Goal: Information Seeking & Learning: Understand process/instructions

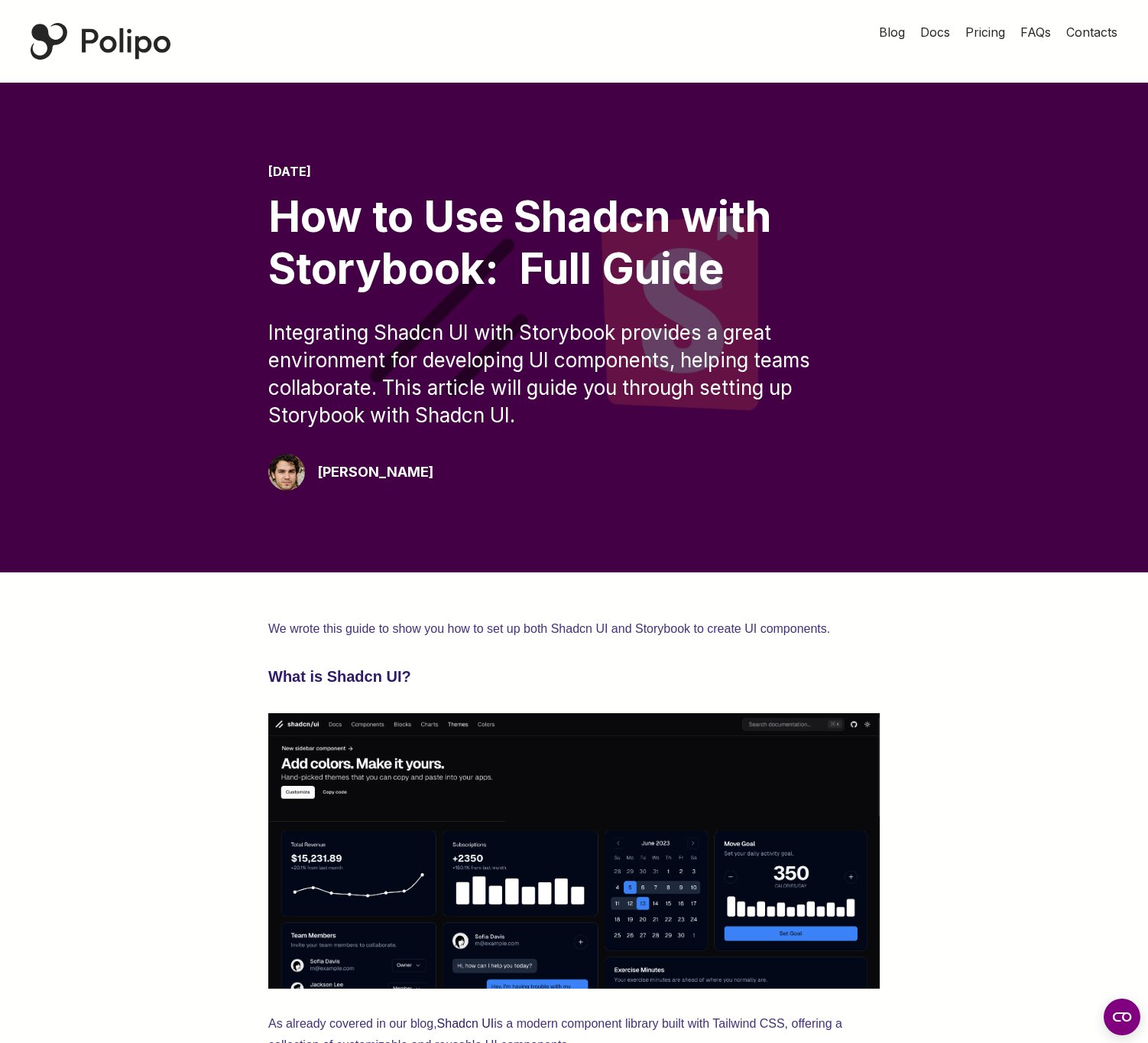
click at [115, 48] on div "Polipo Home Page" at bounding box center [99, 42] width 139 height 37
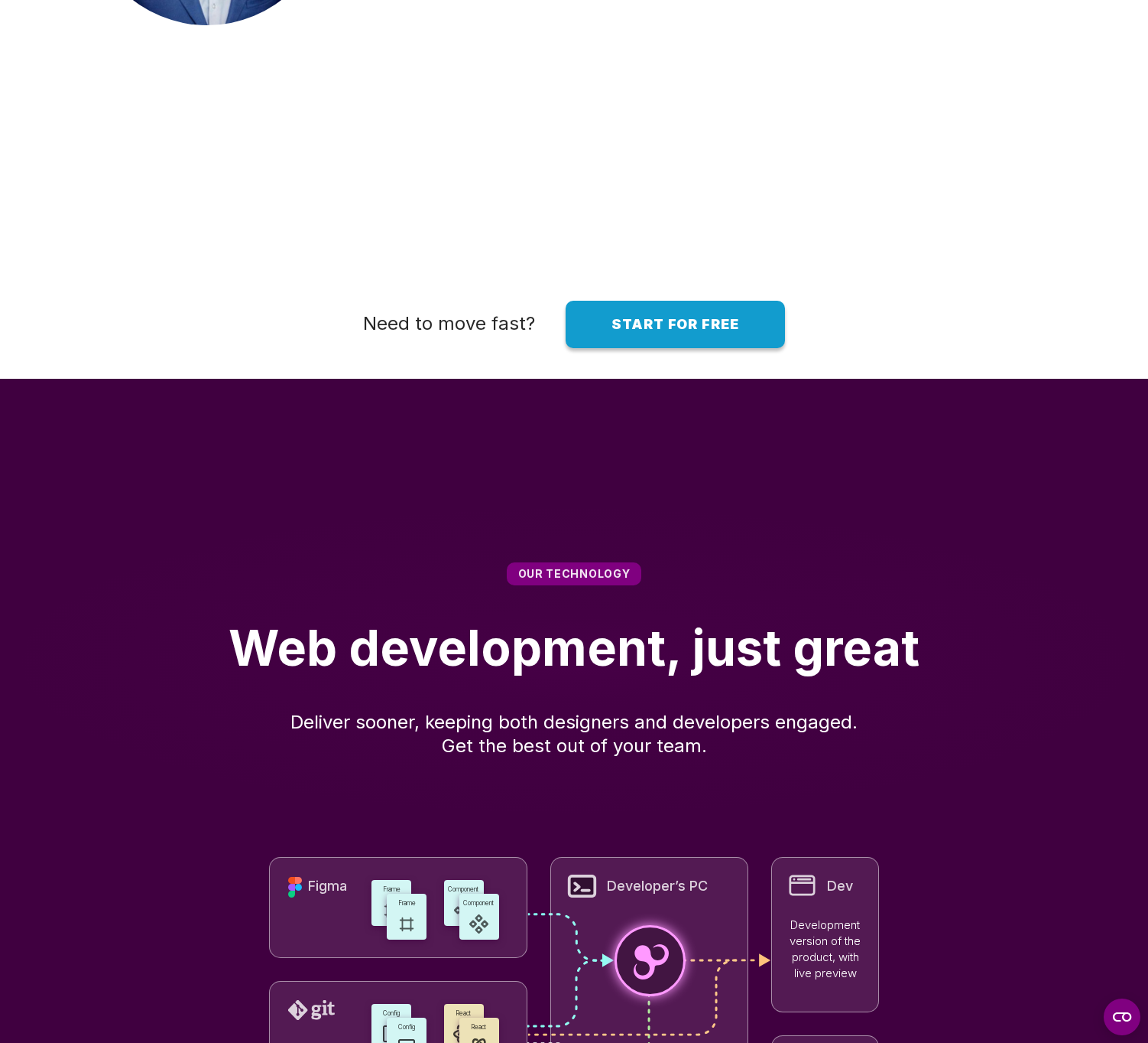
scroll to position [4179, 0]
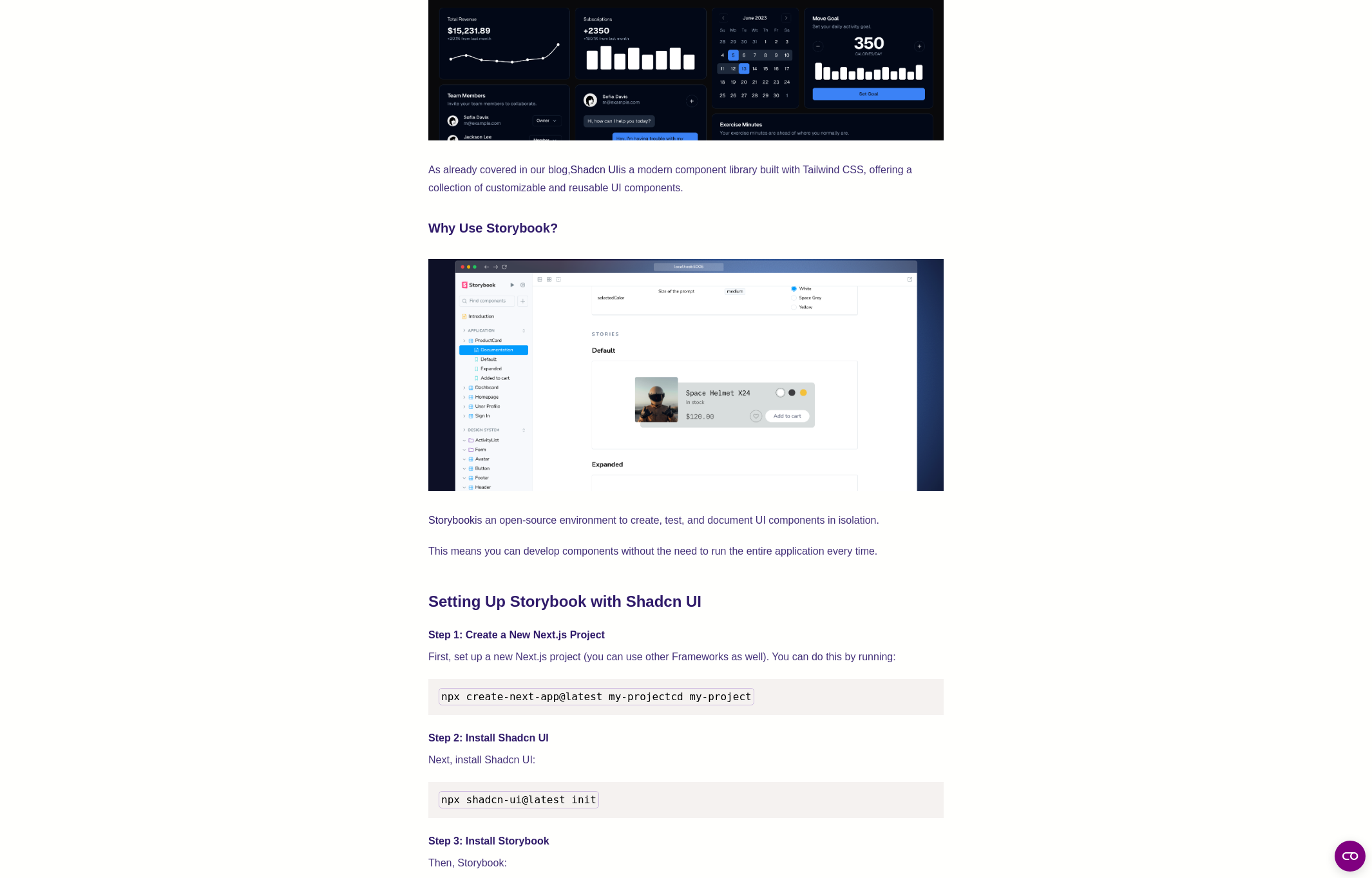
scroll to position [798, 0]
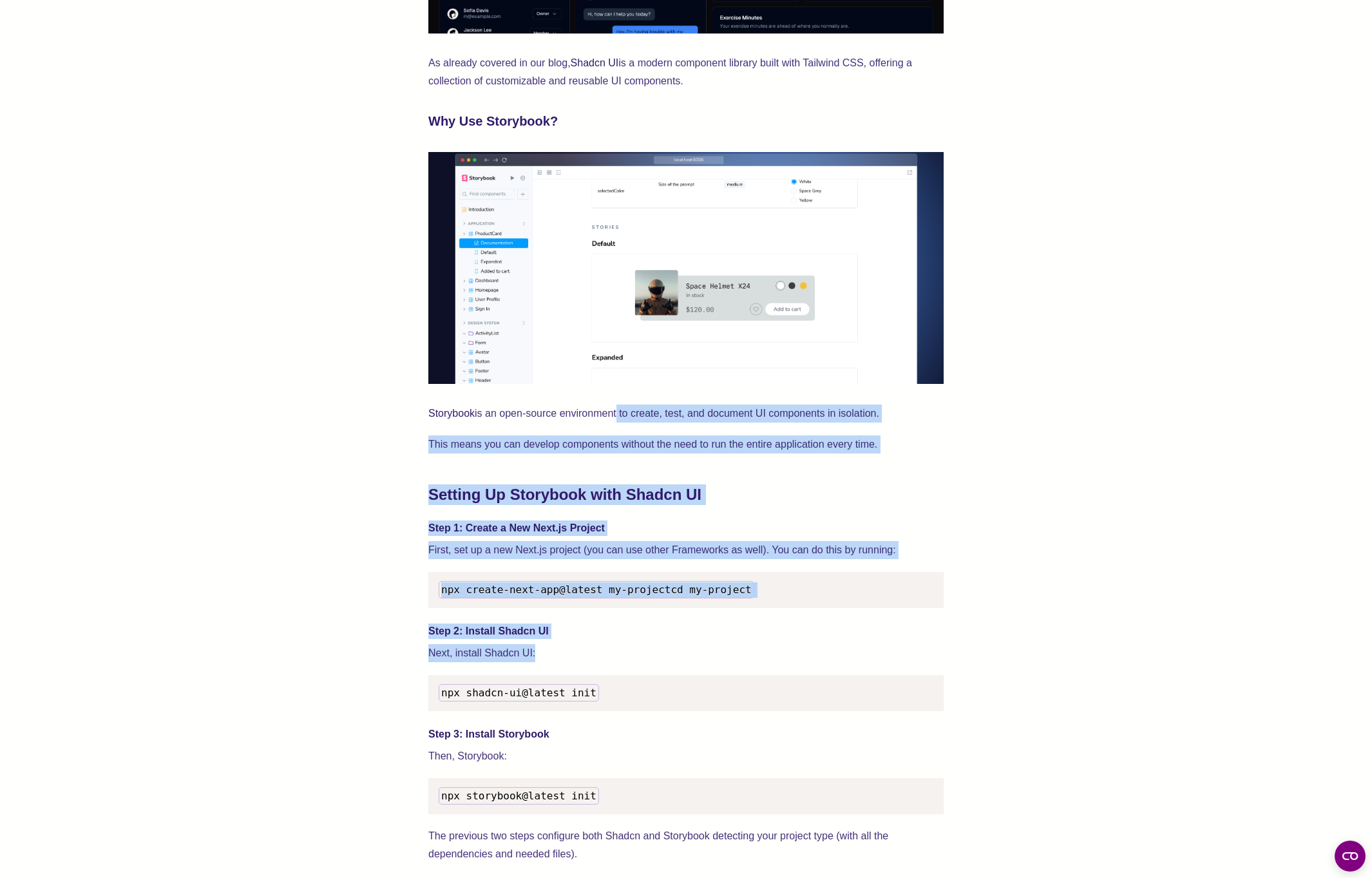
drag, startPoint x: 615, startPoint y: 412, endPoint x: 544, endPoint y: 669, distance: 266.6
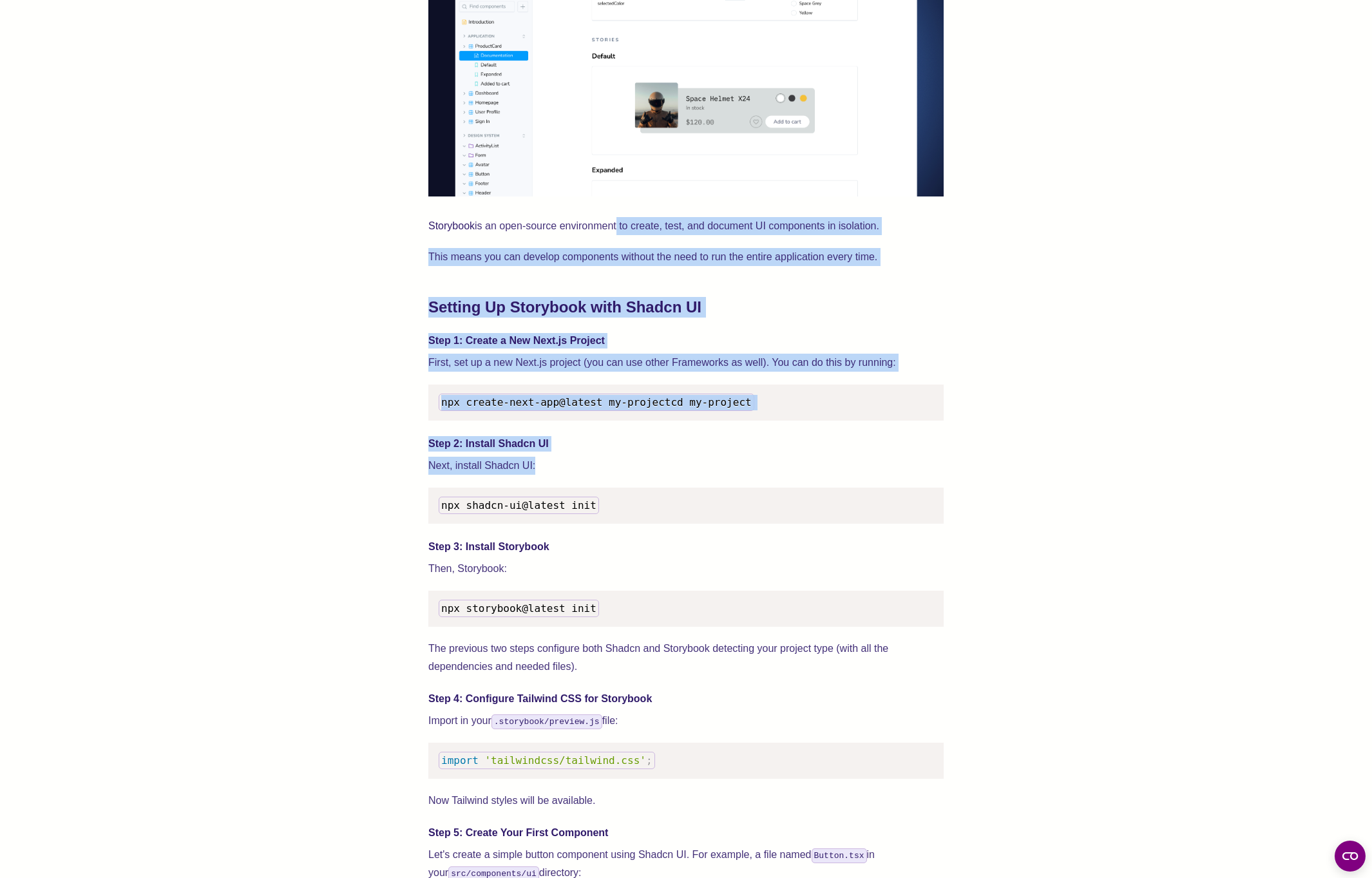
scroll to position [1000, 0]
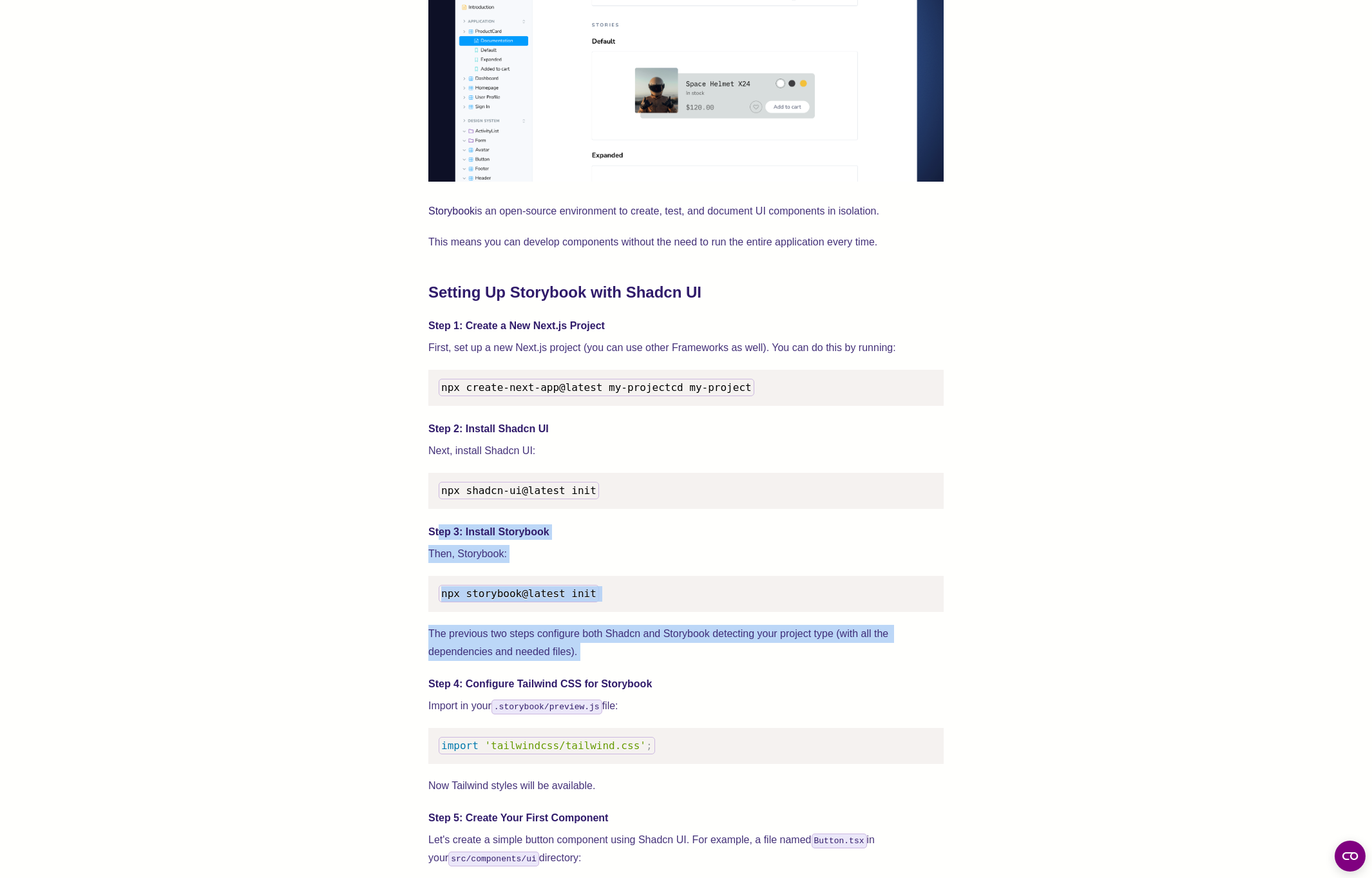
drag, startPoint x: 440, startPoint y: 549, endPoint x: 826, endPoint y: 690, distance: 410.9
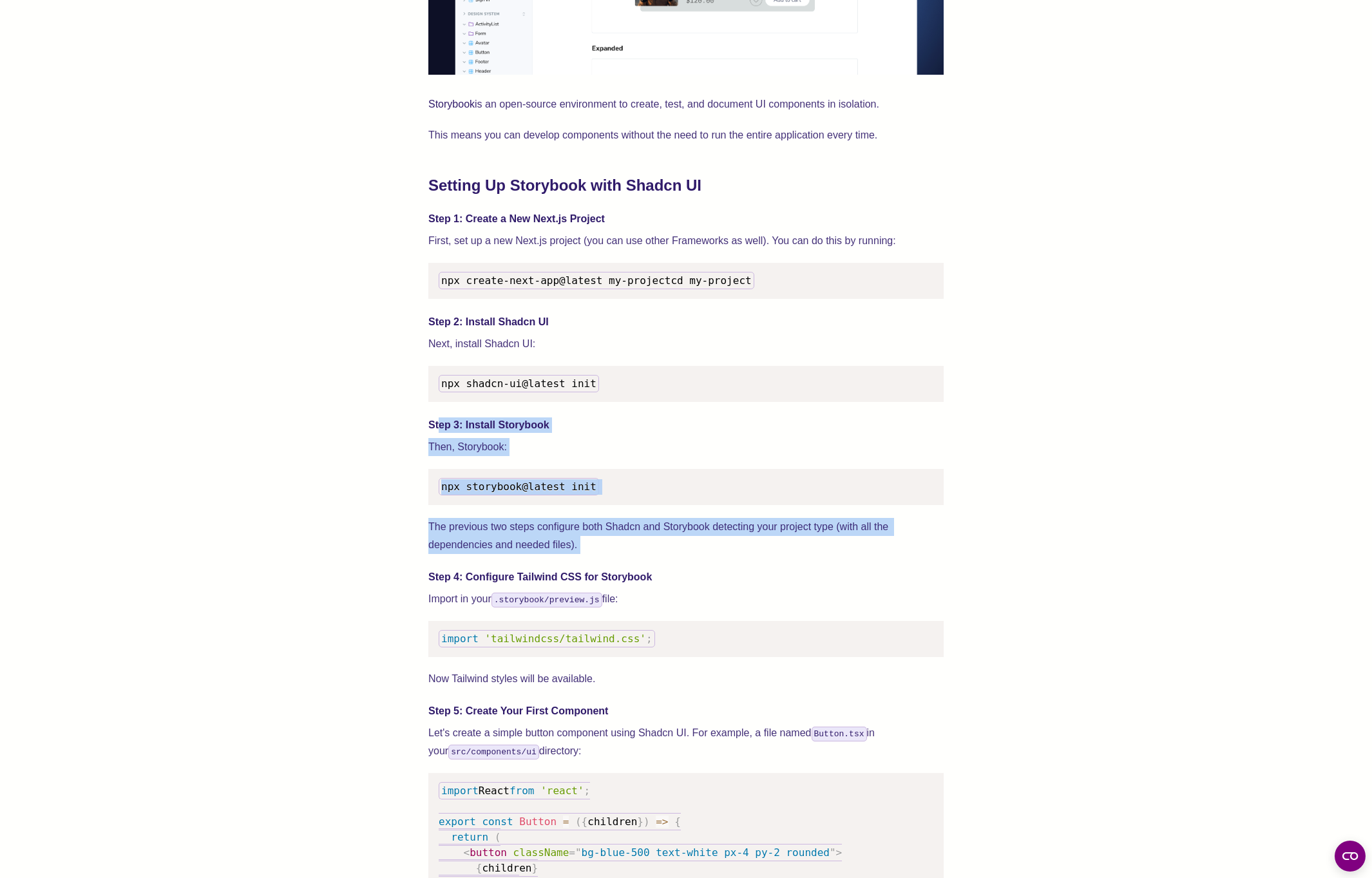
scroll to position [1302, 0]
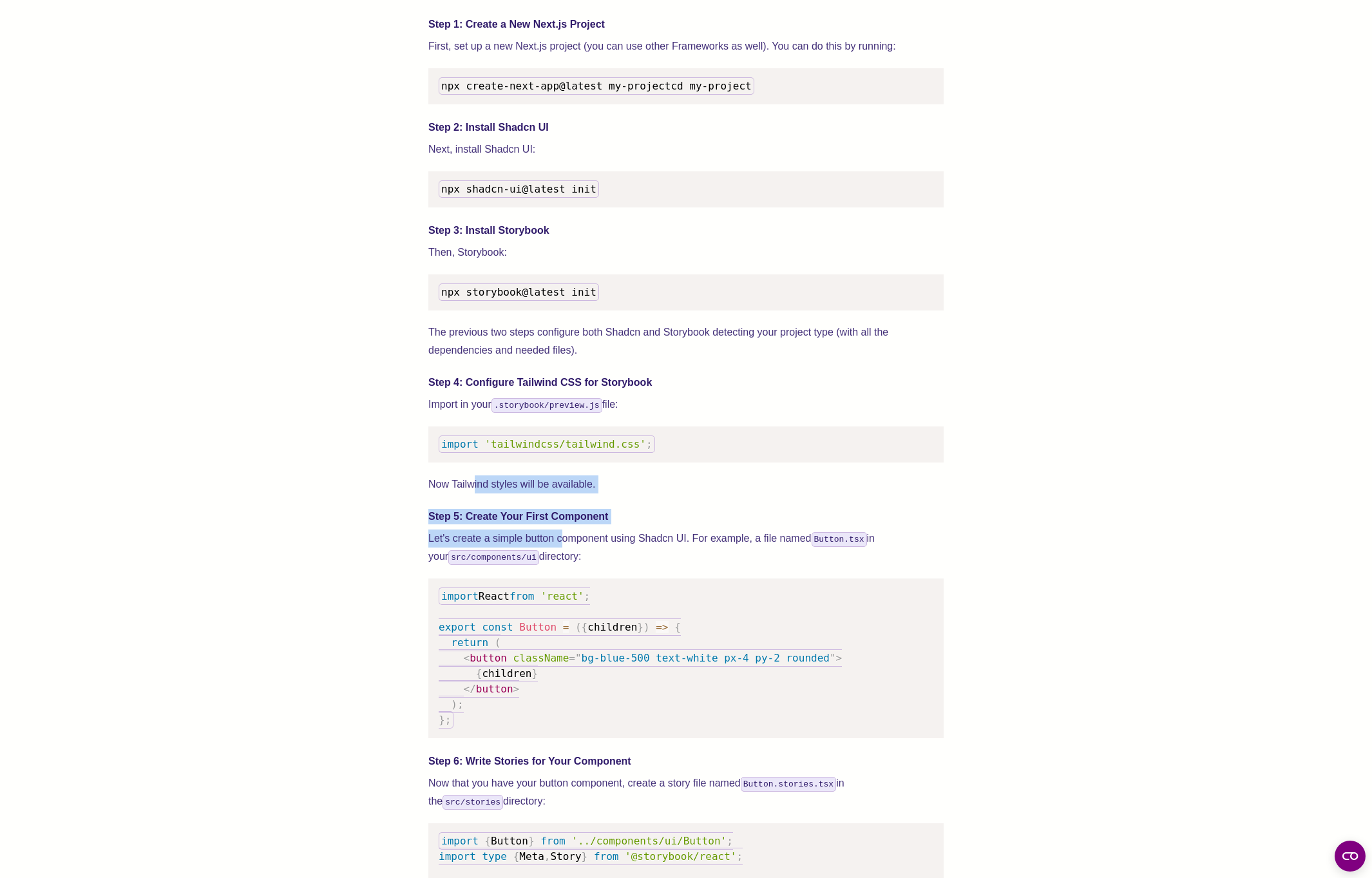
drag, startPoint x: 471, startPoint y: 504, endPoint x: 564, endPoint y: 561, distance: 109.1
click at [564, 561] on div "We wrote this guide to show you how to set up both Shadcn UI and Storybook to c…" at bounding box center [685, 769] width 515 height 3101
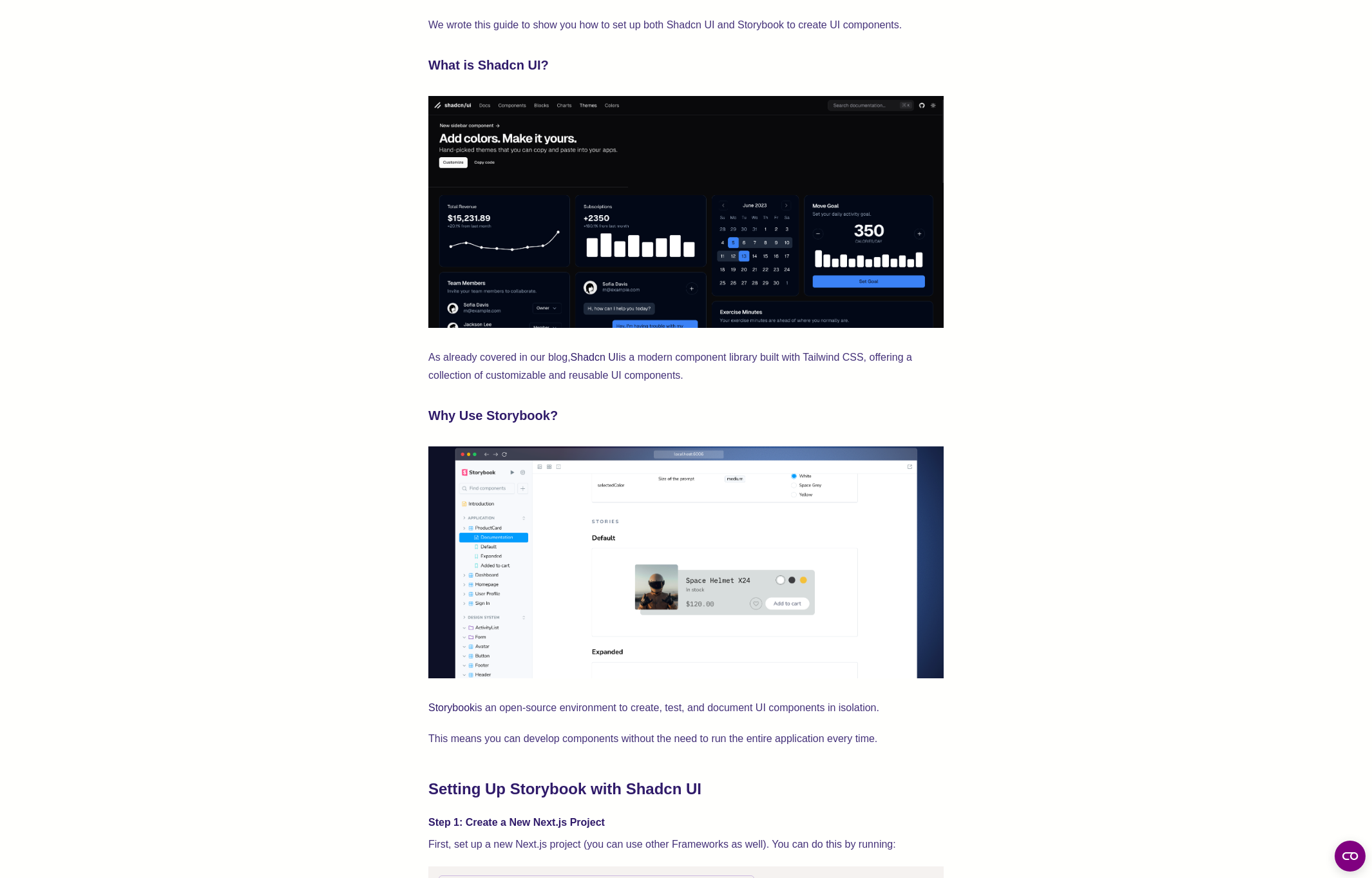
scroll to position [471, 0]
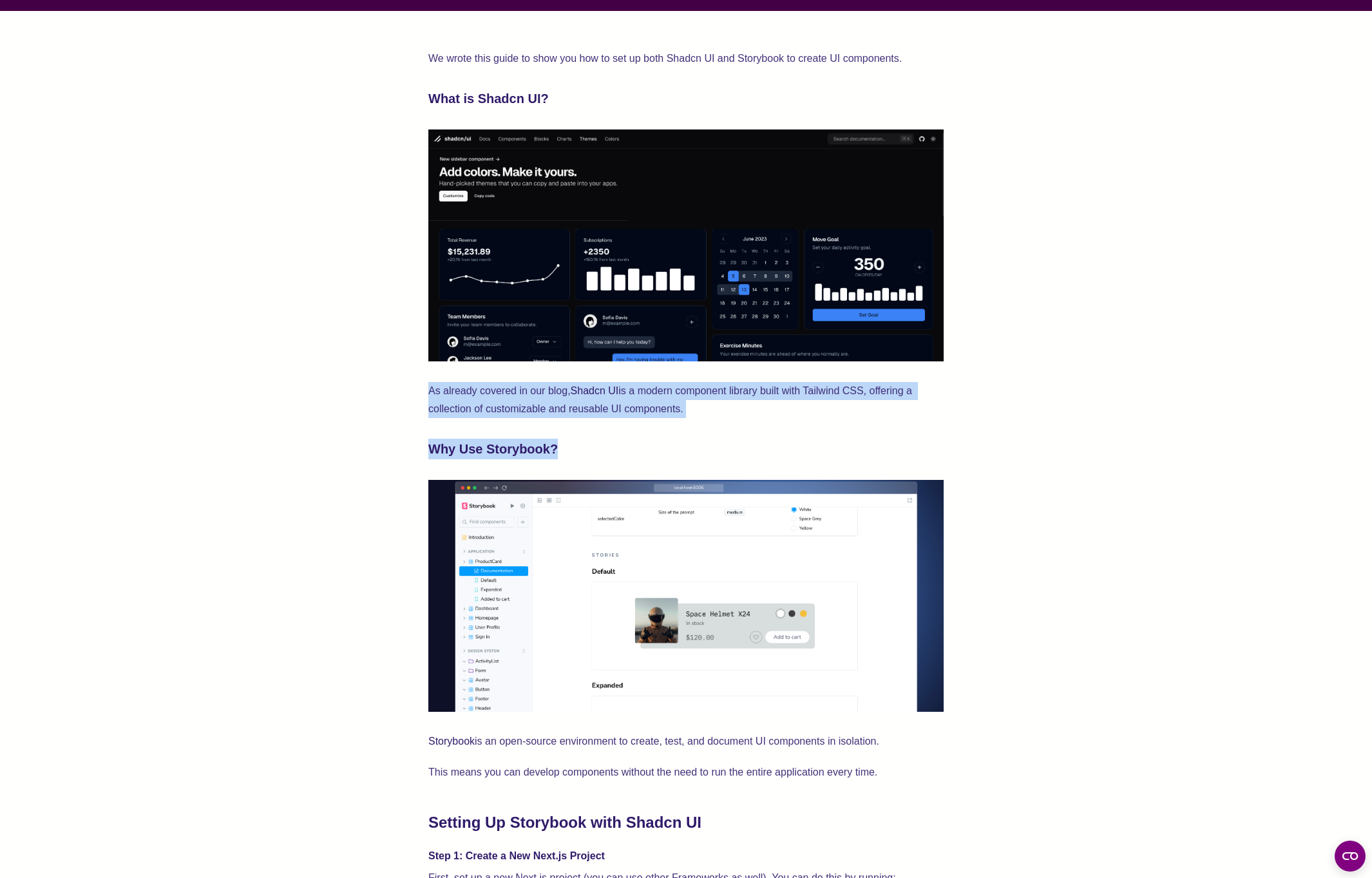
drag, startPoint x: 604, startPoint y: 448, endPoint x: 429, endPoint y: 392, distance: 183.7
click at [429, 391] on p "As already covered in our blog, Shadcn UI is a modern component library built w…" at bounding box center [685, 400] width 515 height 36
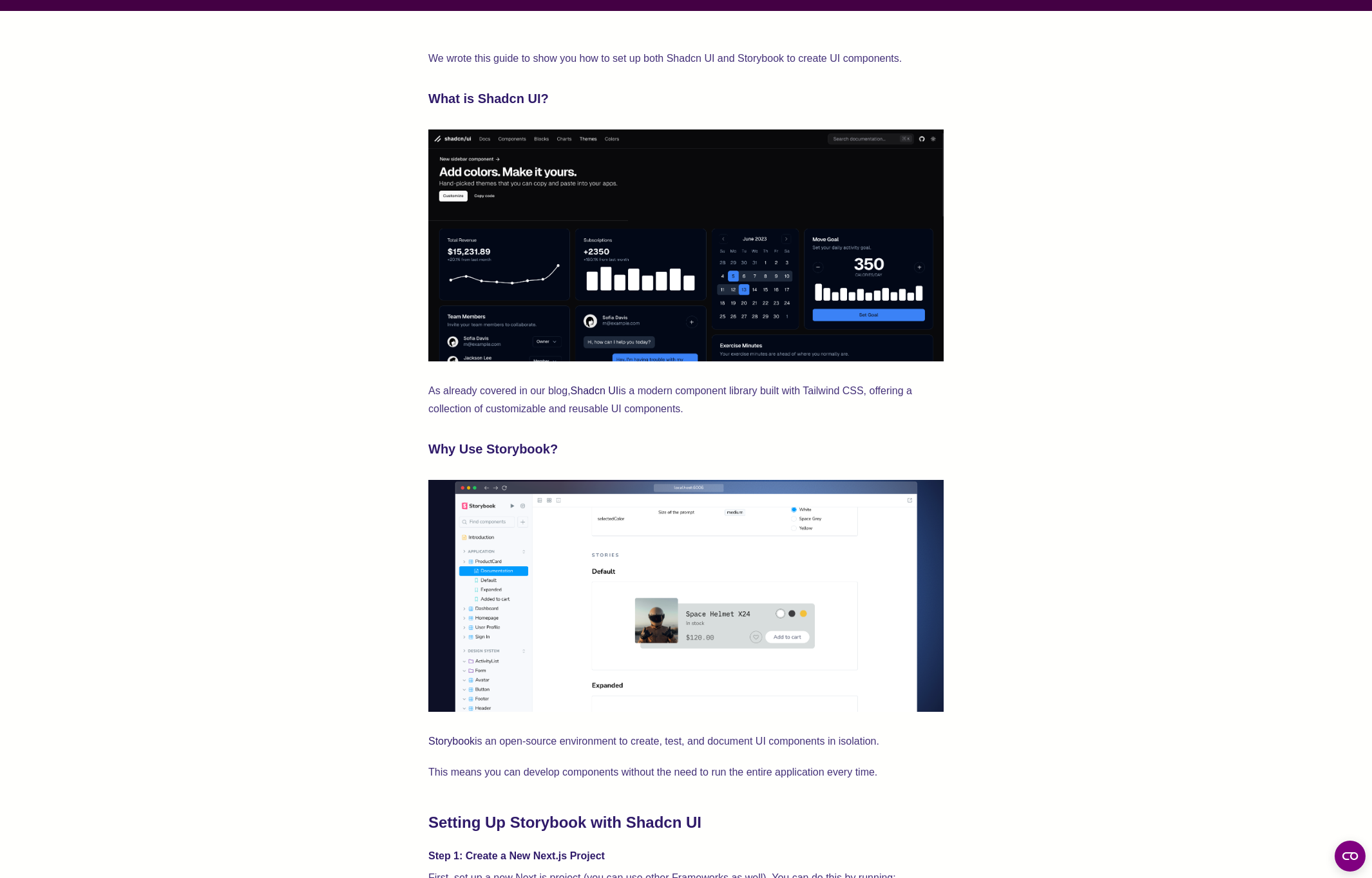
drag, startPoint x: 429, startPoint y: 388, endPoint x: 688, endPoint y: 402, distance: 259.4
click at [688, 402] on p "As already covered in our blog, Shadcn UI is a modern component library built w…" at bounding box center [685, 400] width 515 height 36
click at [451, 406] on p "As already covered in our blog, Shadcn UI is a modern component library built w…" at bounding box center [685, 400] width 515 height 36
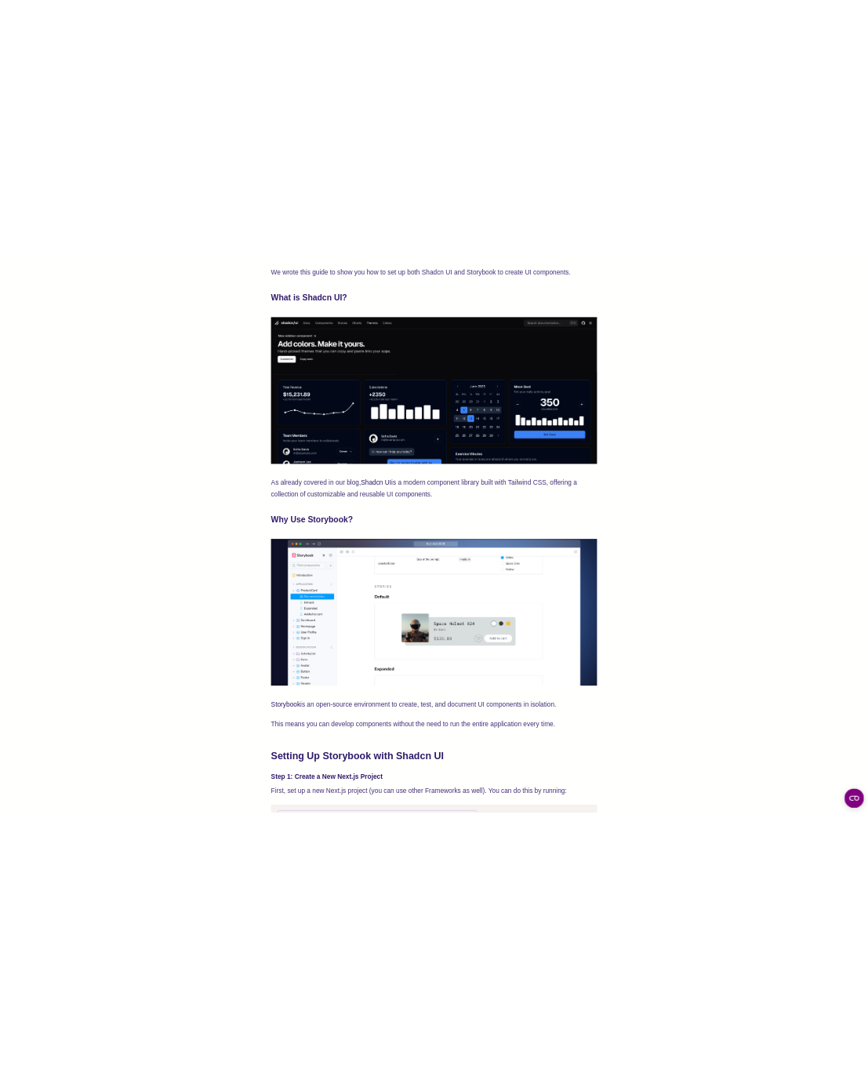
scroll to position [0, 0]
